Goal: Transaction & Acquisition: Book appointment/travel/reservation

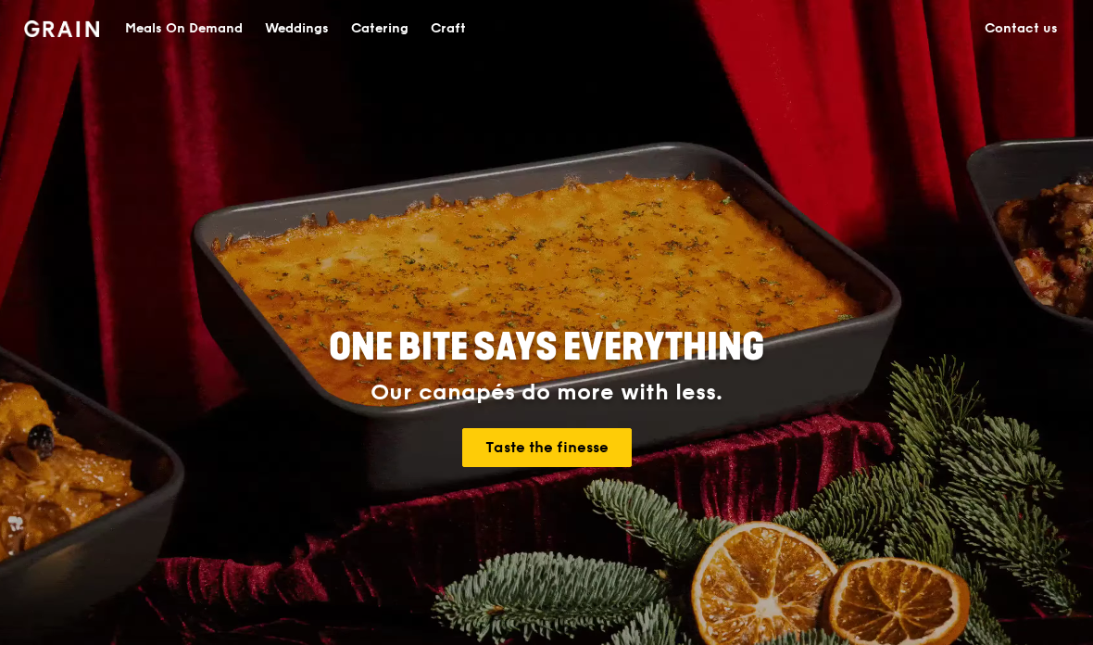
click at [295, 34] on div "Weddings" at bounding box center [297, 29] width 64 height 56
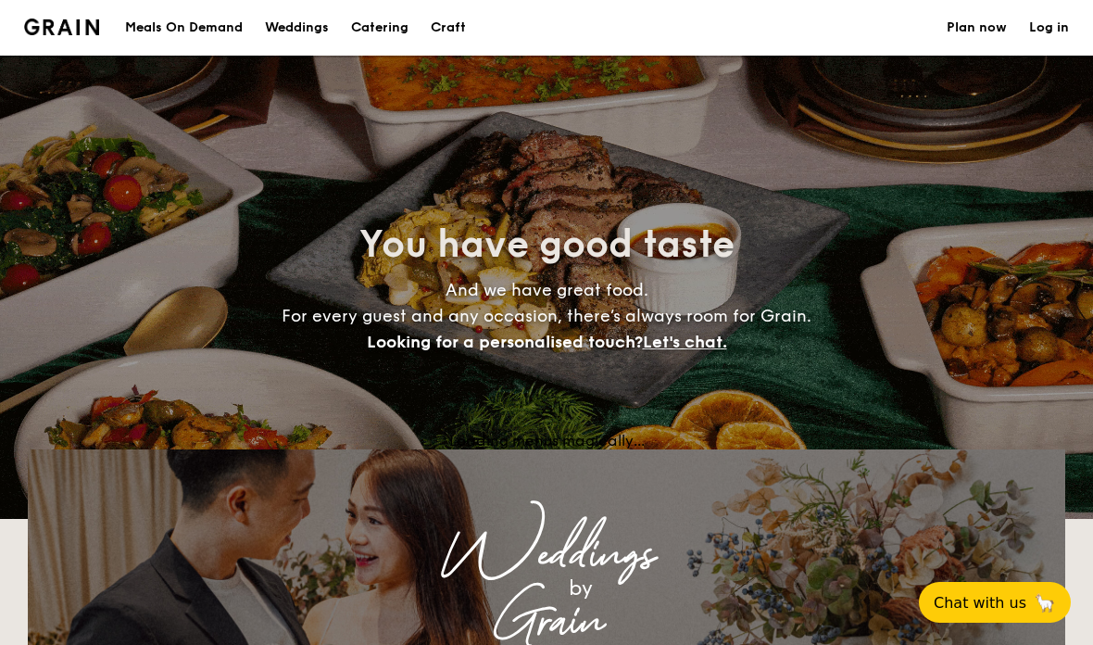
select select
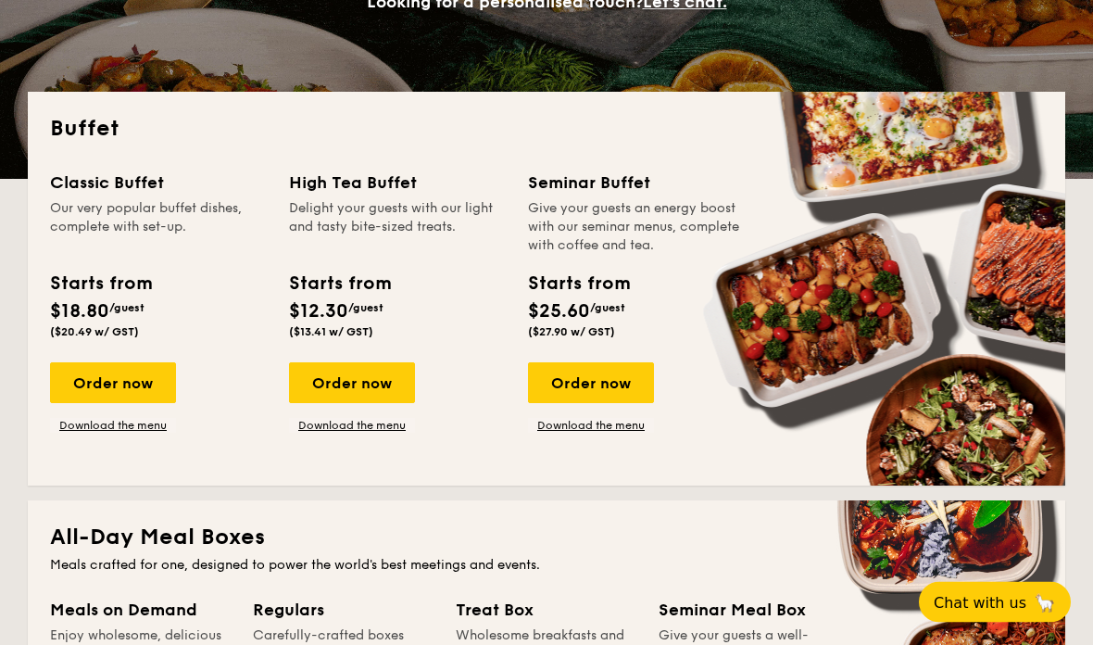
scroll to position [340, 0]
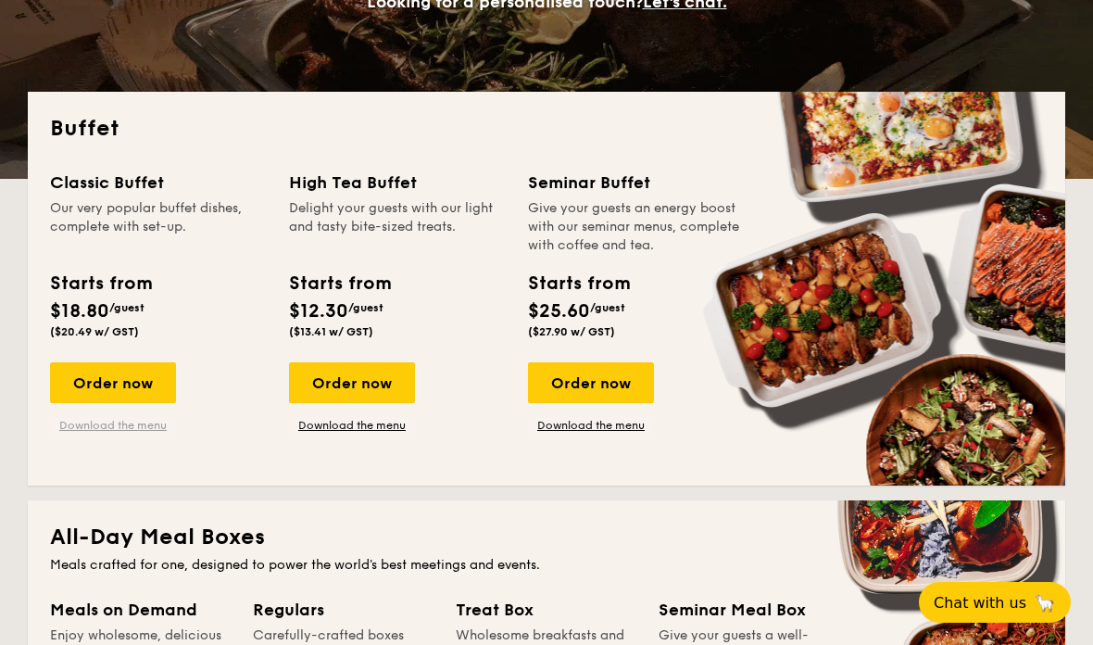
click at [76, 426] on link "Download the menu" at bounding box center [113, 425] width 126 height 15
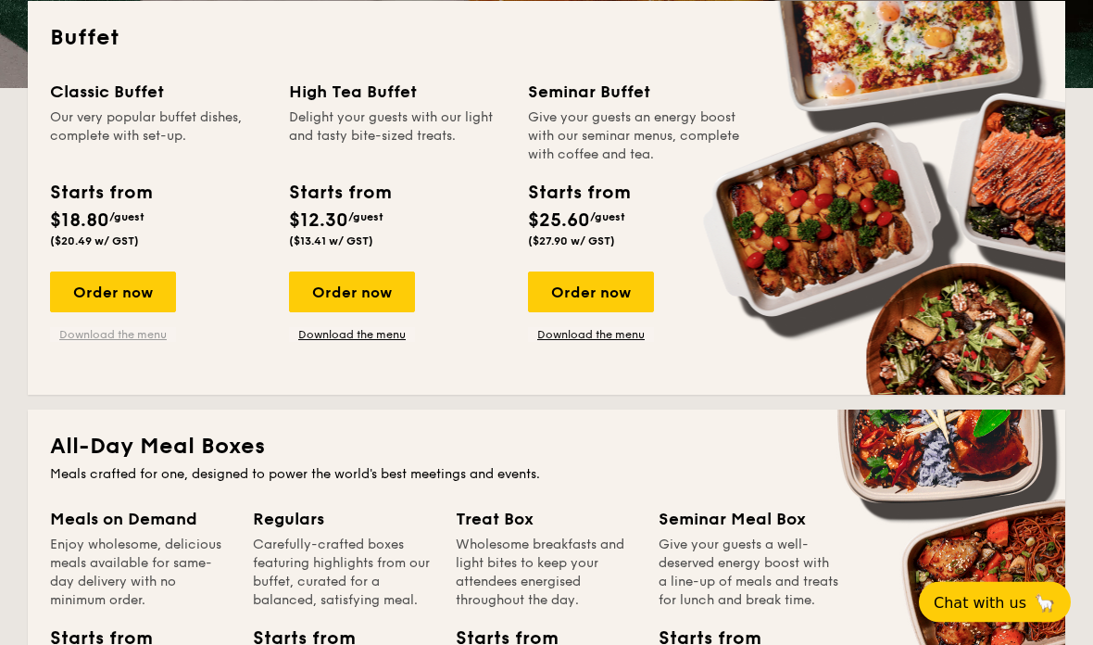
scroll to position [415, 0]
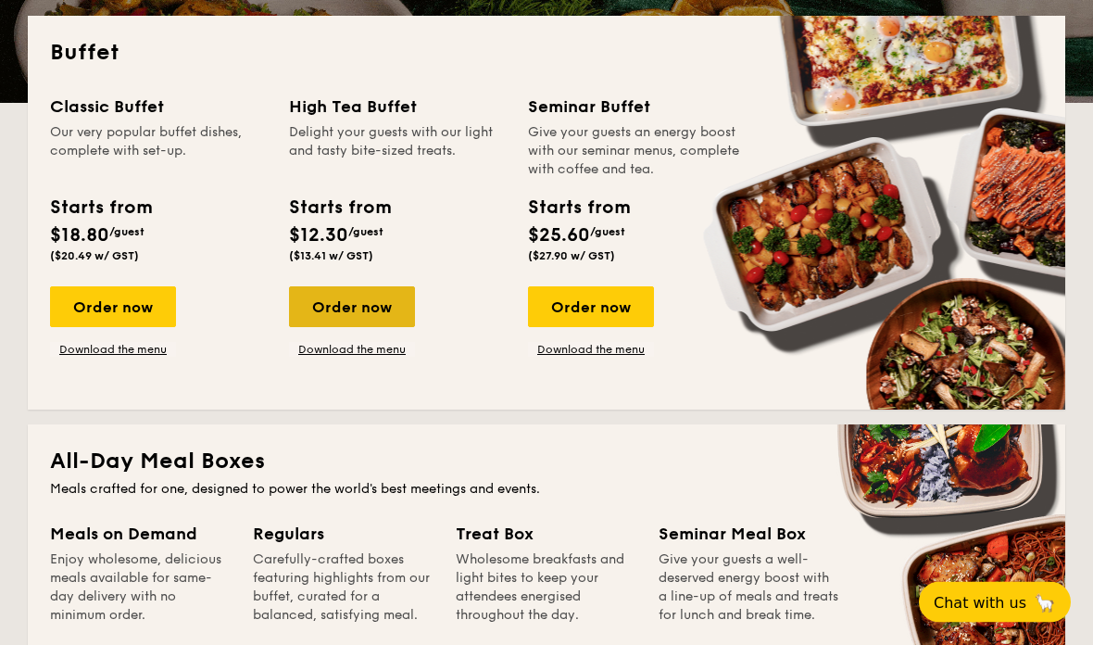
click at [315, 304] on div "Order now" at bounding box center [352, 307] width 126 height 41
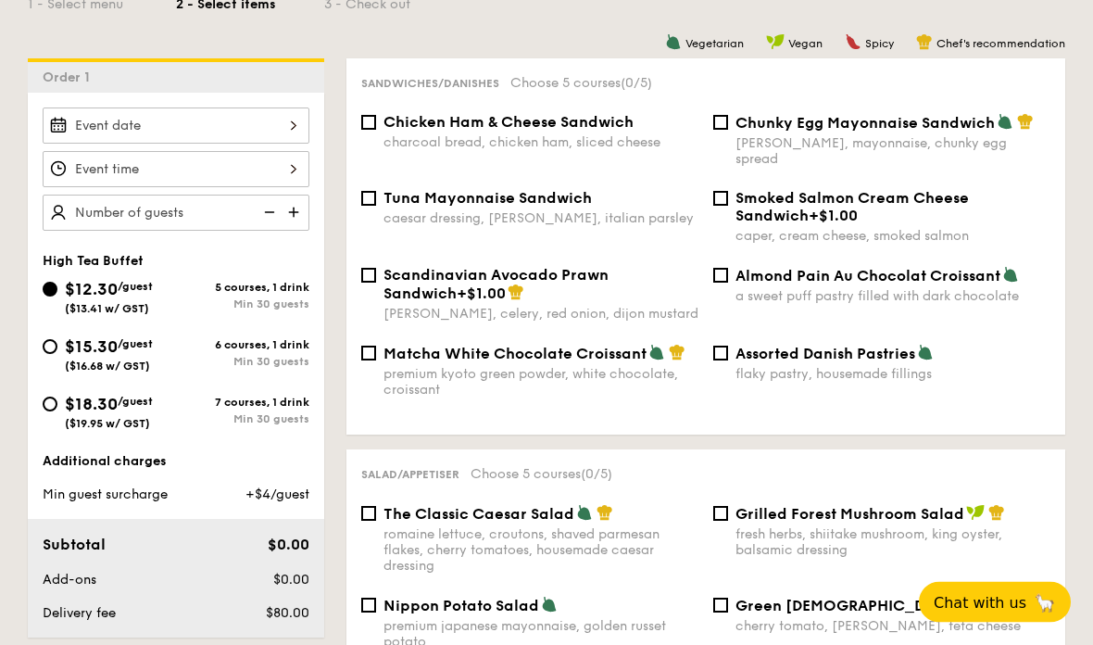
scroll to position [456, 0]
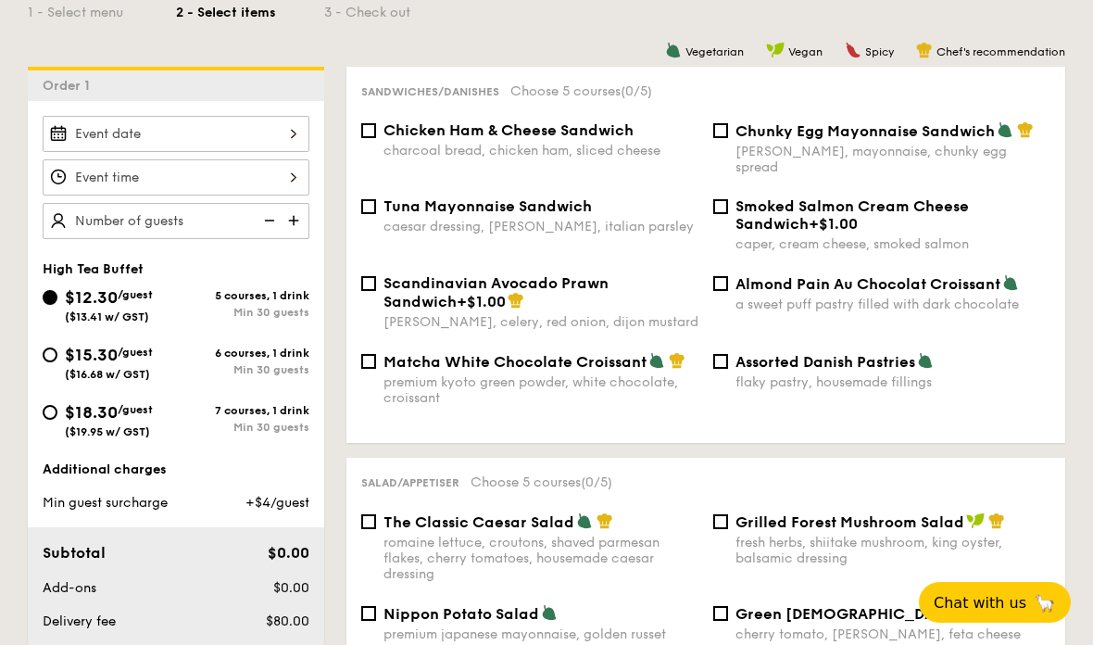
select select
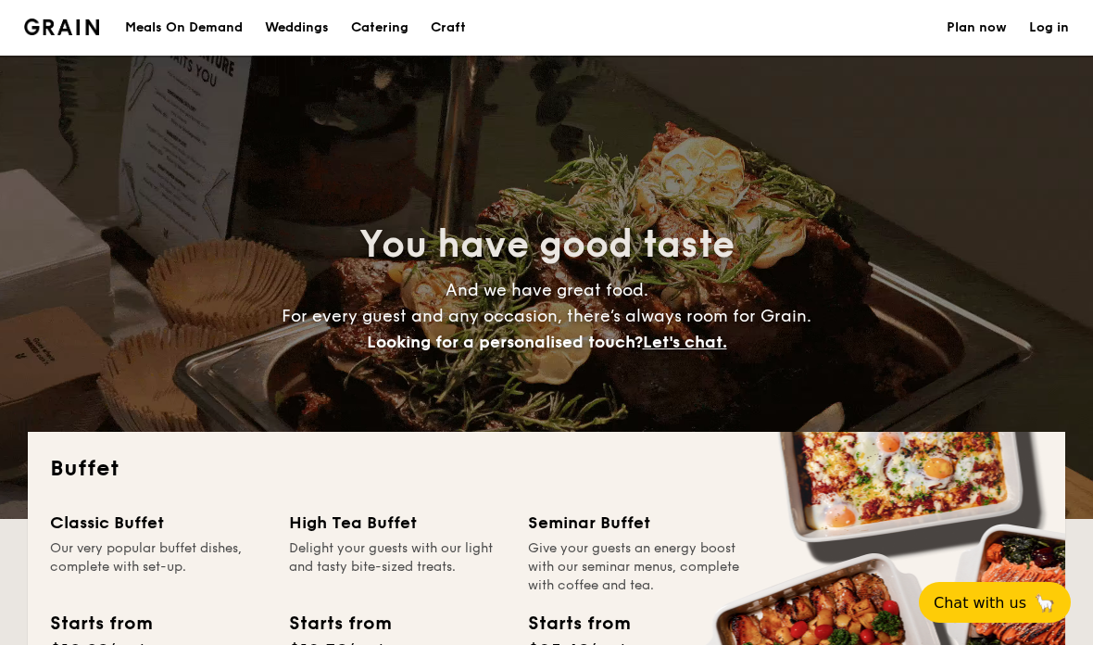
click at [381, 35] on h1 "Catering" at bounding box center [379, 28] width 57 height 56
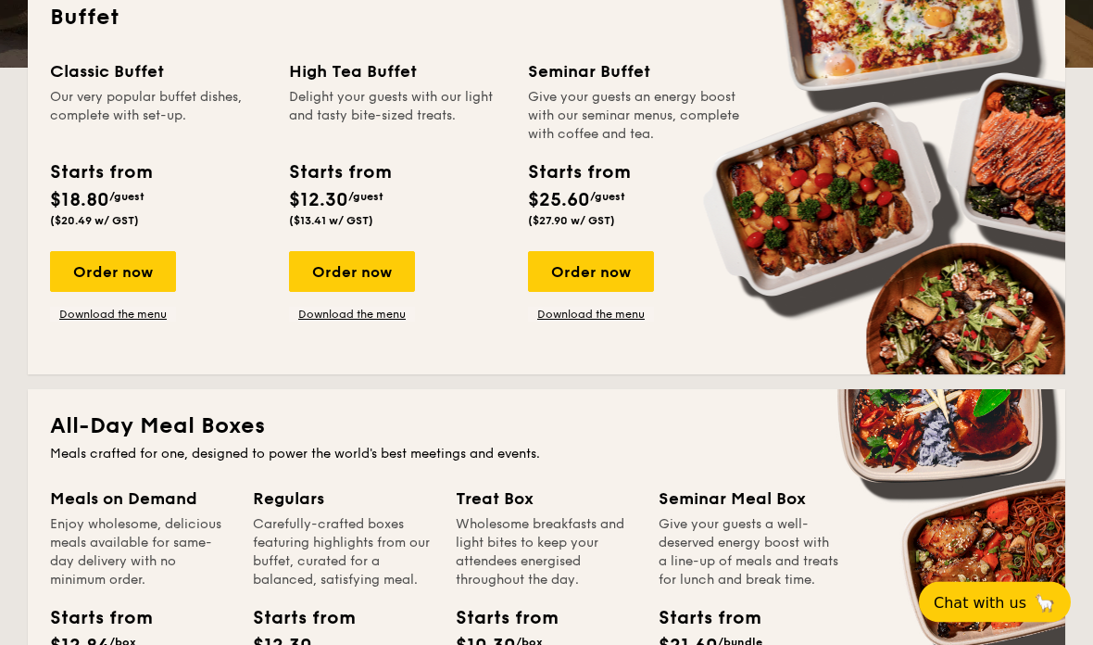
scroll to position [451, 0]
click at [141, 313] on link "Download the menu" at bounding box center [113, 314] width 126 height 15
